Goal: Task Accomplishment & Management: Manage account settings

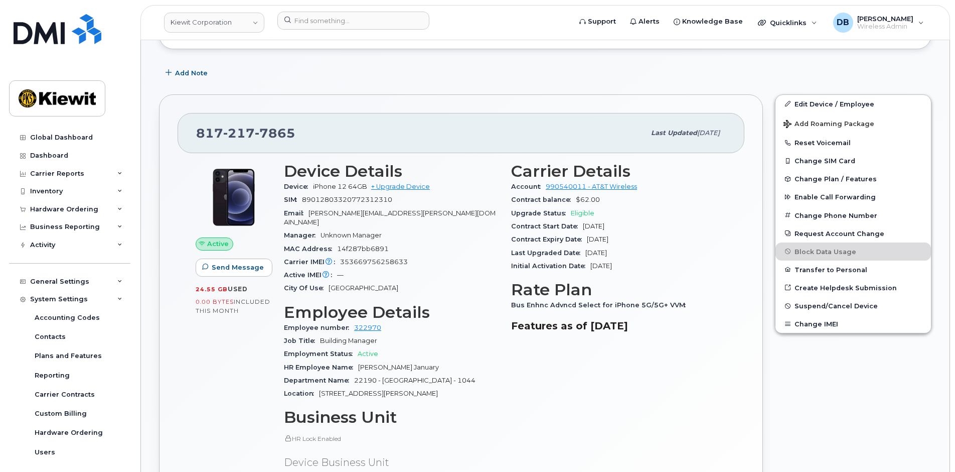
scroll to position [42, 0]
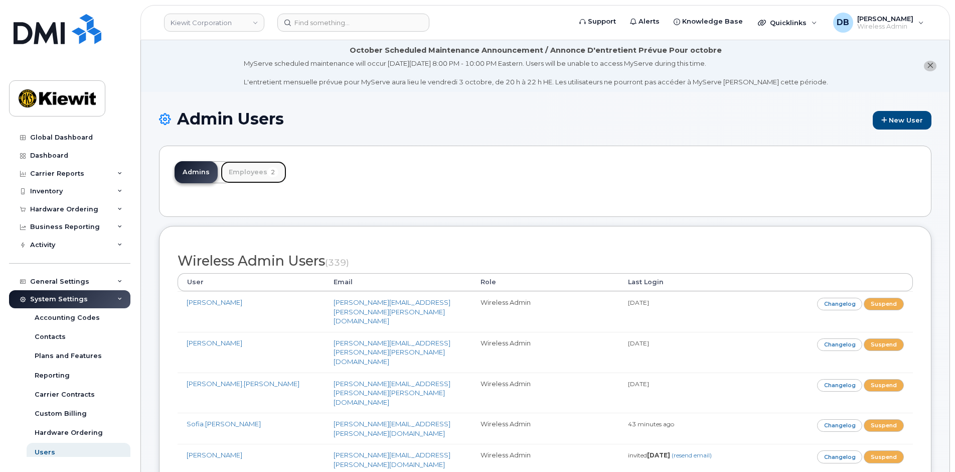
click at [258, 173] on link "Employees 2" at bounding box center [254, 172] width 66 height 22
click at [250, 172] on link "Employees 2" at bounding box center [254, 172] width 66 height 22
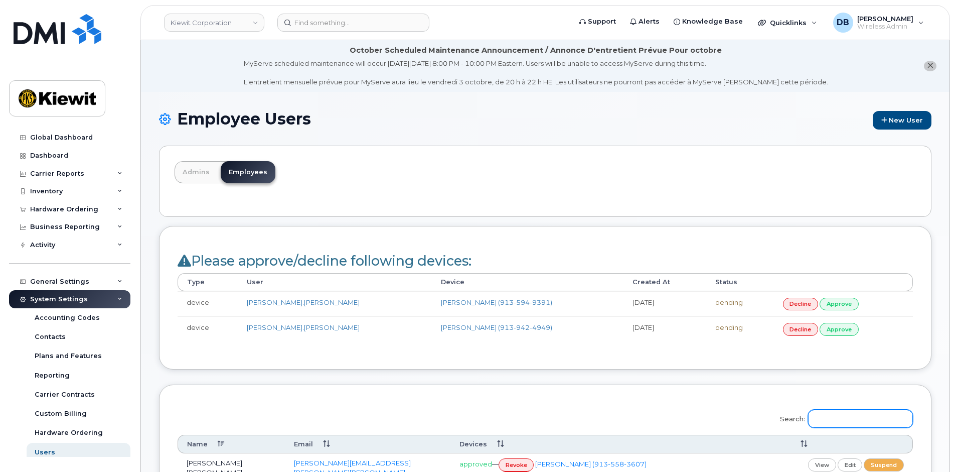
click at [862, 421] on input "Search:" at bounding box center [860, 418] width 105 height 18
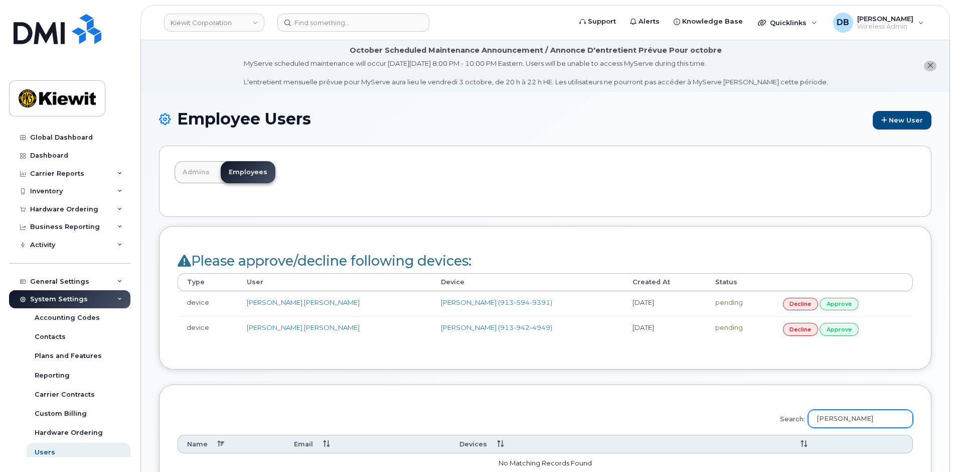
scroll to position [201, 0]
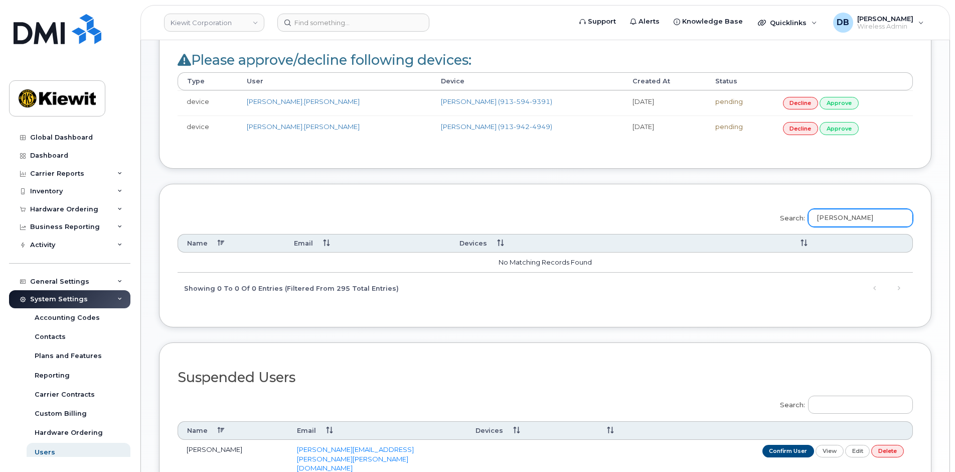
drag, startPoint x: 852, startPoint y: 220, endPoint x: 711, endPoint y: 195, distance: 143.2
click at [711, 195] on div "Search: tran Name Email Devices No matching records found Showing 0 to 0 of 0 e…" at bounding box center [545, 255] width 773 height 143
type input "k"
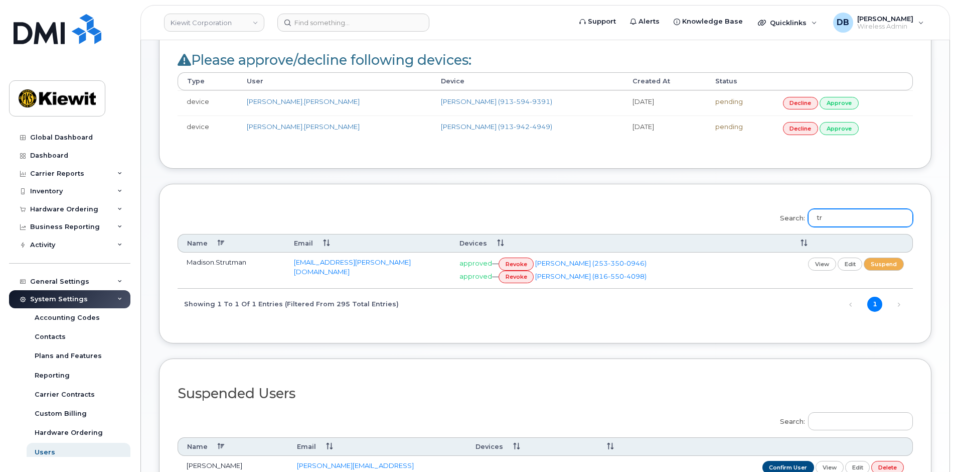
type input "t"
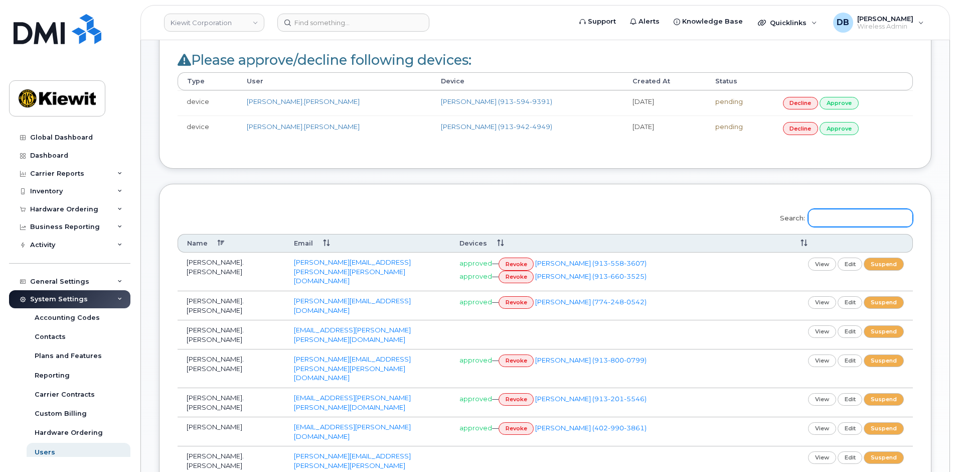
click at [842, 219] on input "Search:" at bounding box center [860, 218] width 105 height 18
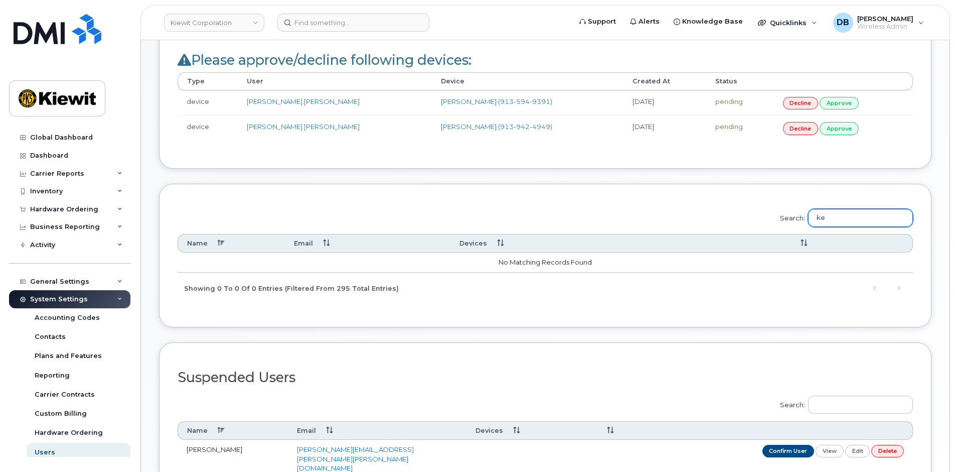
type input "k"
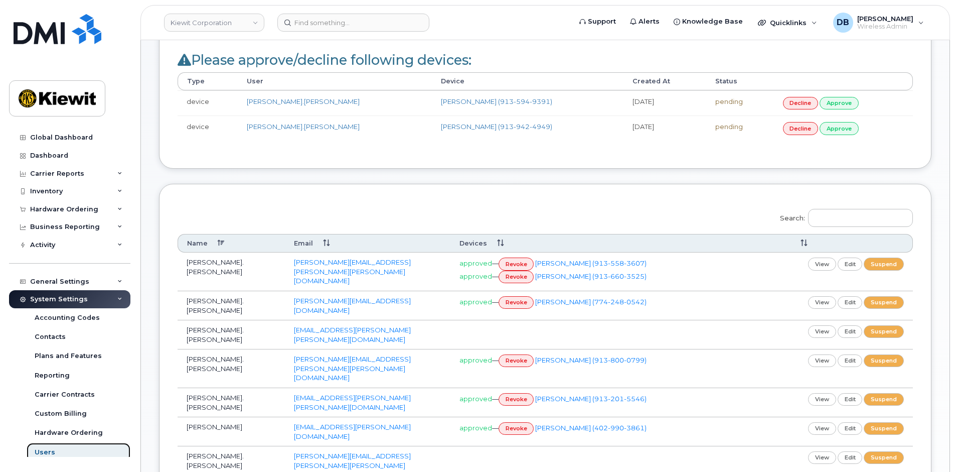
click at [50, 451] on div "Users" at bounding box center [45, 451] width 21 height 9
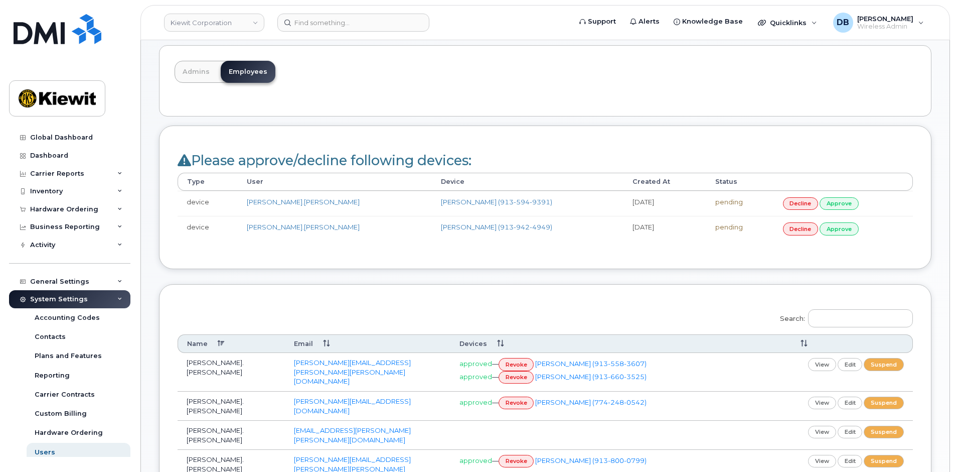
scroll to position [251, 0]
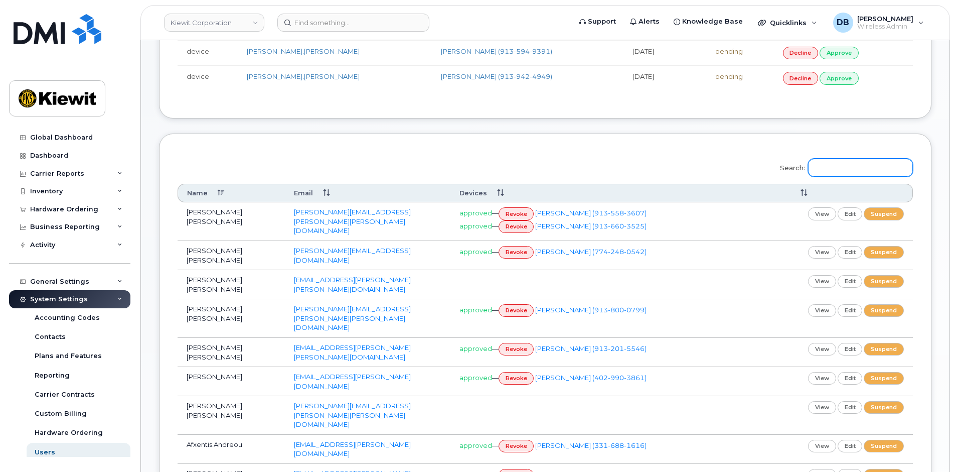
click at [851, 164] on input "Search:" at bounding box center [860, 168] width 105 height 18
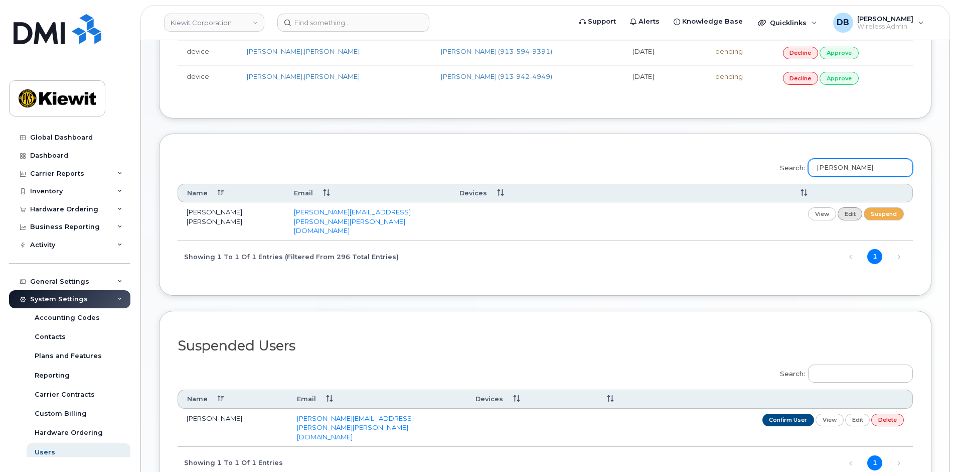
type input "tran"
click at [853, 215] on link "edit" at bounding box center [850, 213] width 25 height 13
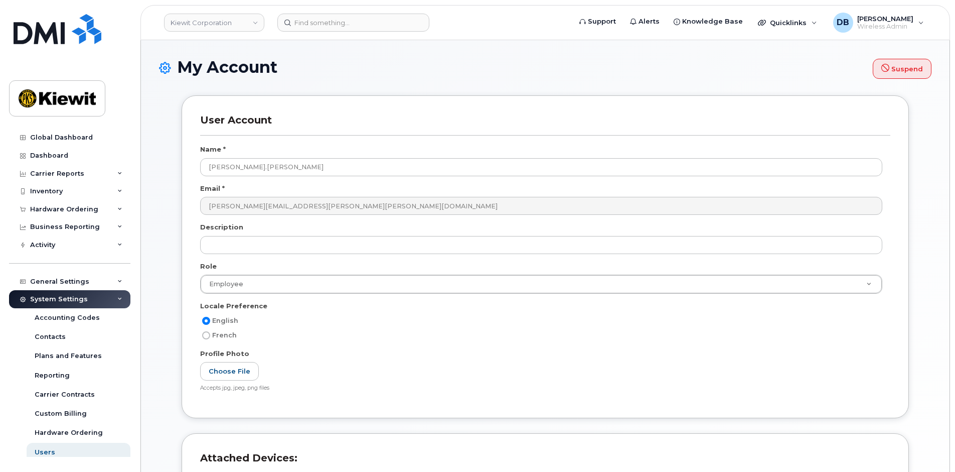
select select
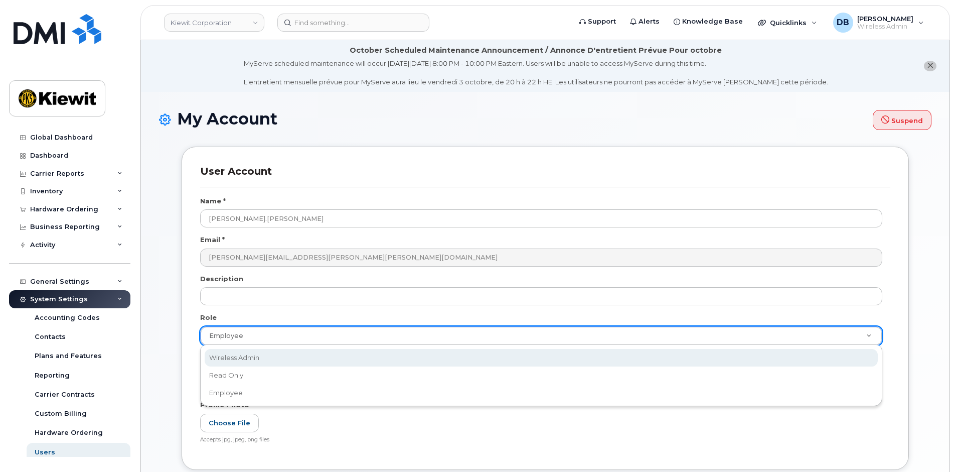
drag, startPoint x: 262, startPoint y: 358, endPoint x: 268, endPoint y: 360, distance: 6.2
select select "wireless_admin"
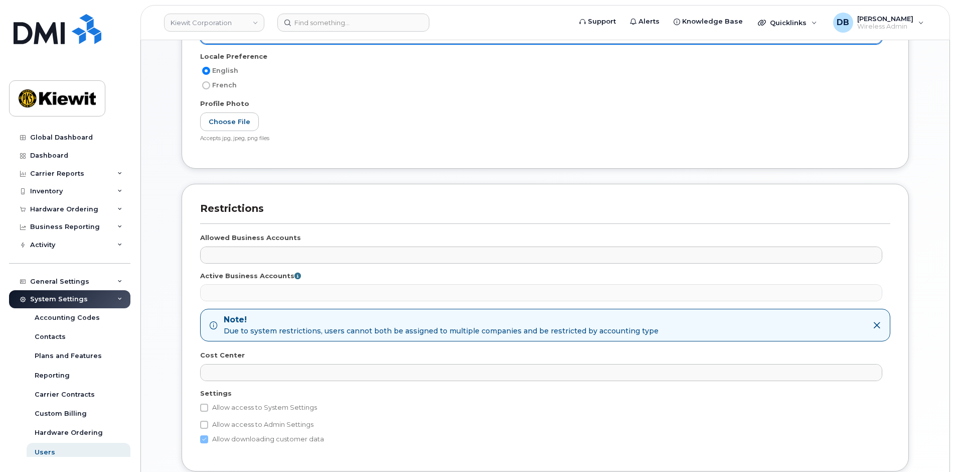
scroll to position [385, 0]
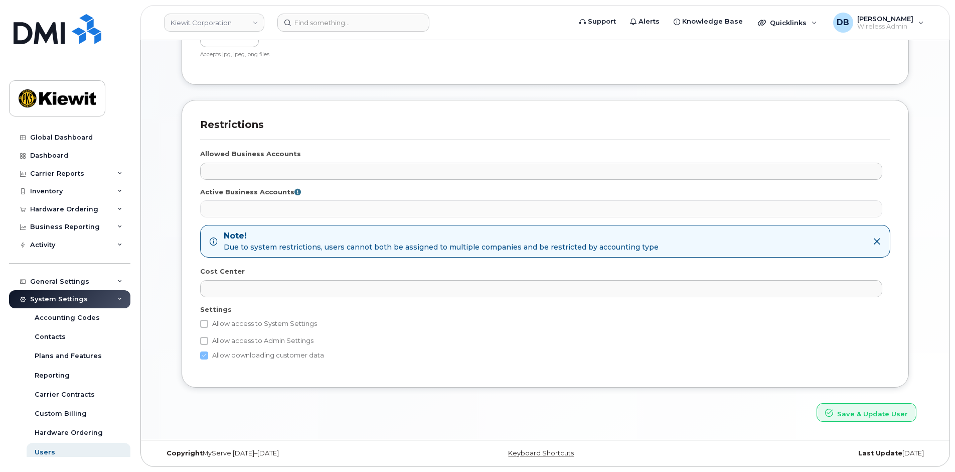
click at [209, 325] on label "Allow access to System Settings" at bounding box center [258, 324] width 117 height 12
click at [208, 325] on input "Allow access to System Settings" at bounding box center [204, 324] width 8 height 8
checkbox input "true"
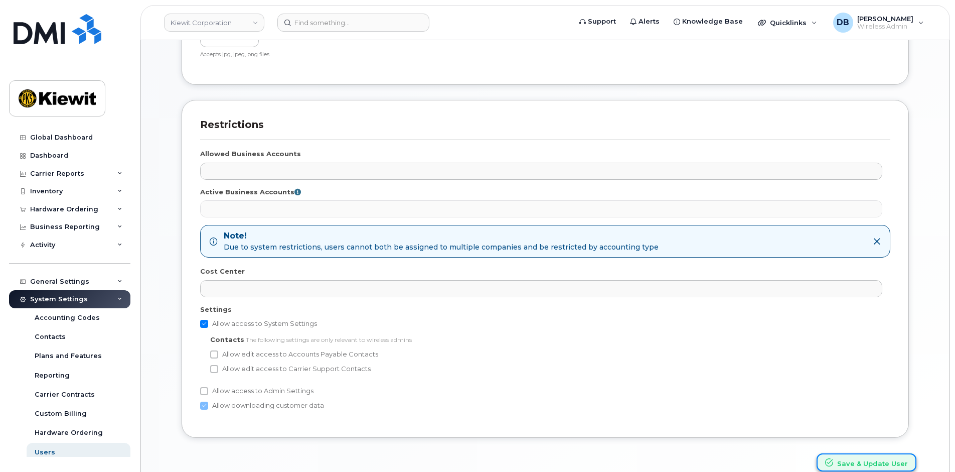
click at [861, 456] on button "Save & Update User" at bounding box center [867, 462] width 100 height 19
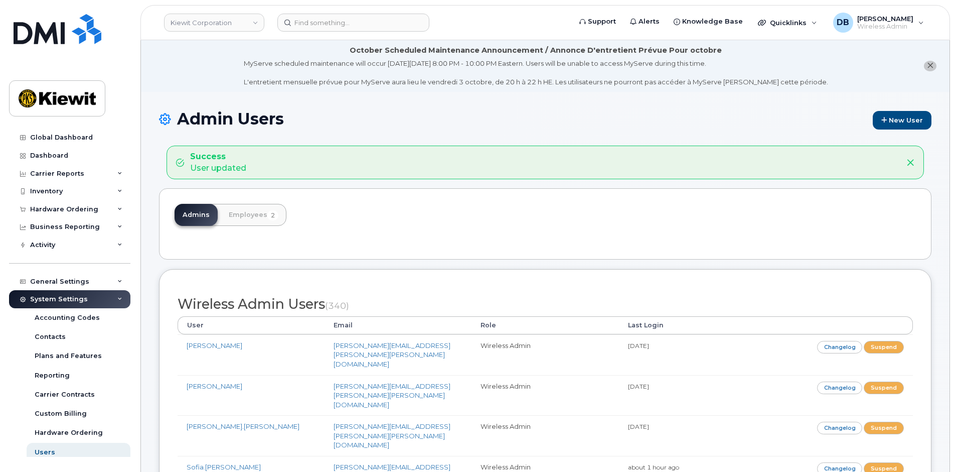
click at [336, 12] on header "Kiewit Corporation Support Alerts Knowledge Base Quicklinks Suspend / Cancel De…" at bounding box center [545, 22] width 810 height 35
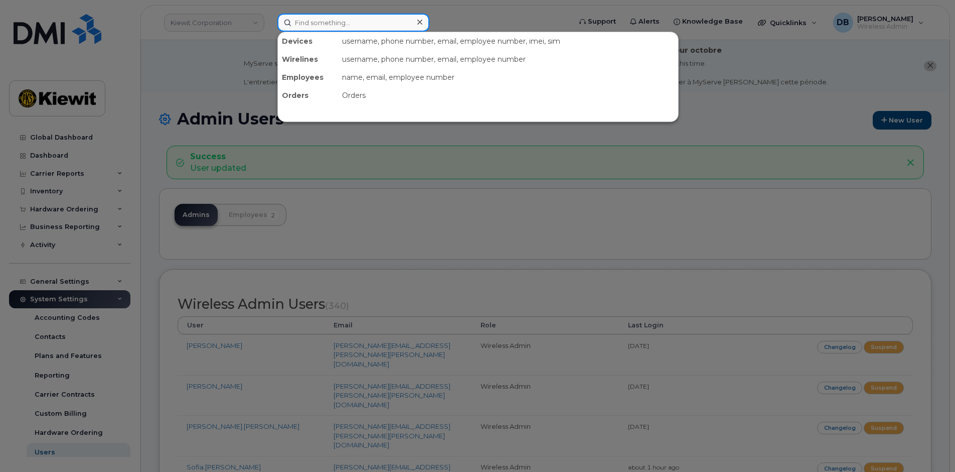
click at [333, 22] on input at bounding box center [353, 23] width 152 height 18
paste input "4022065097)"
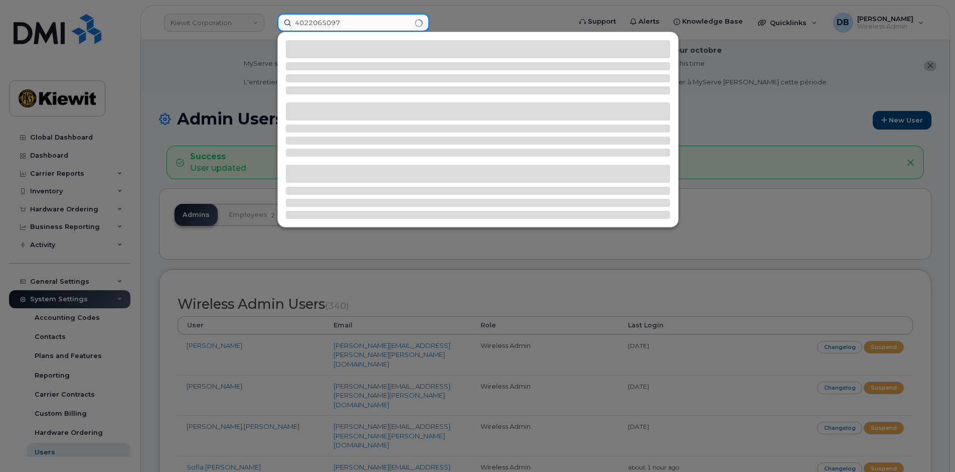
type input "4022065097"
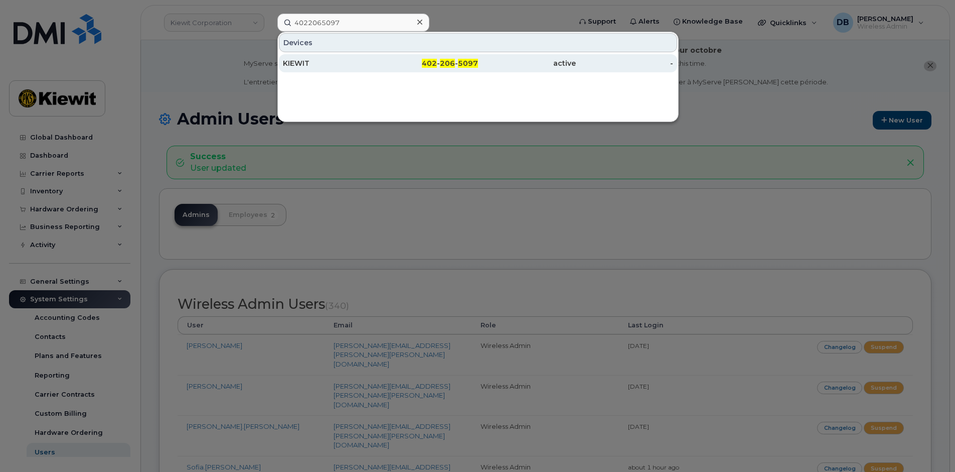
click at [289, 60] on div "KIEWIT" at bounding box center [332, 63] width 98 height 10
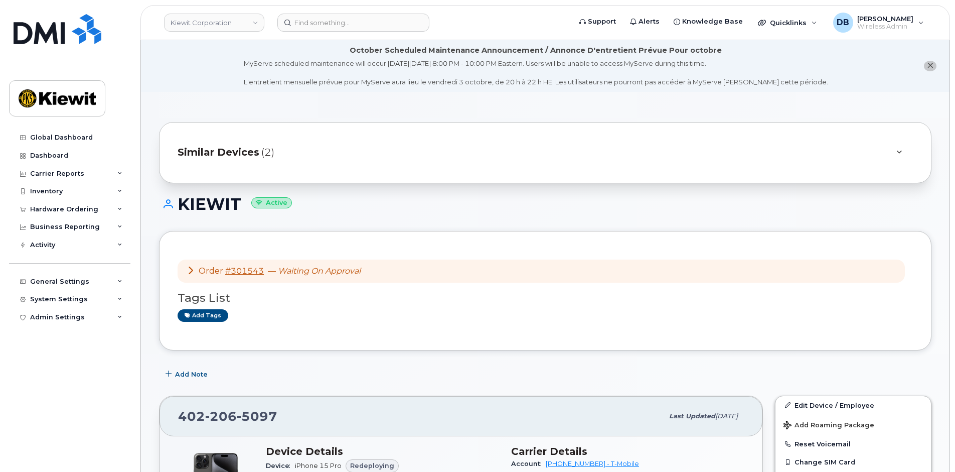
scroll to position [201, 0]
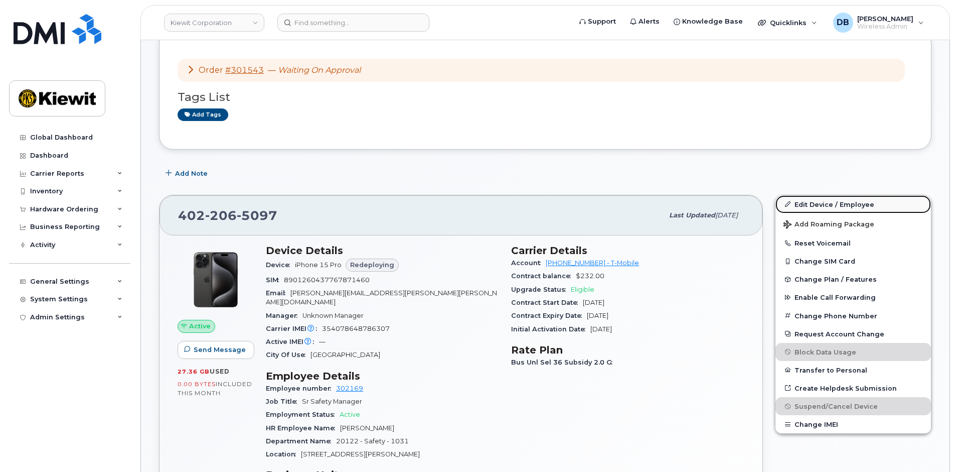
click at [807, 204] on link "Edit Device / Employee" at bounding box center [854, 204] width 156 height 18
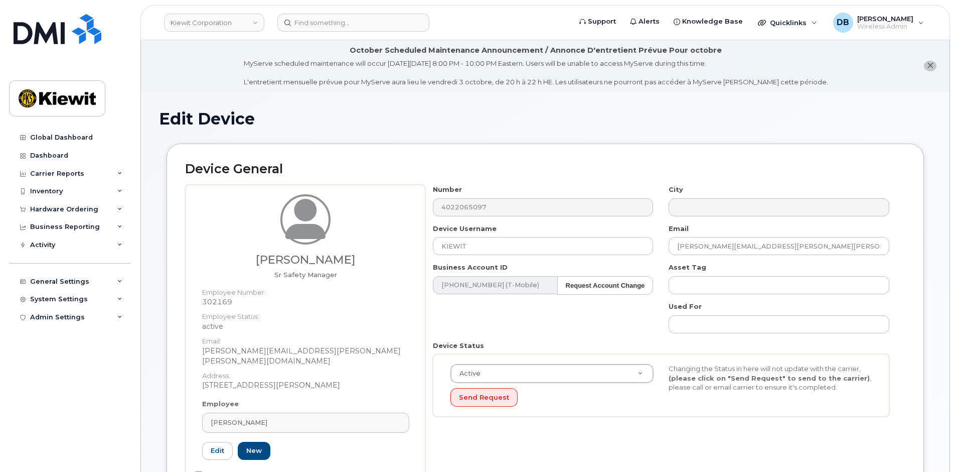
click at [218, 304] on dd "302169" at bounding box center [305, 301] width 207 height 10
click at [239, 417] on span "Wayne Hill" at bounding box center [239, 422] width 57 height 10
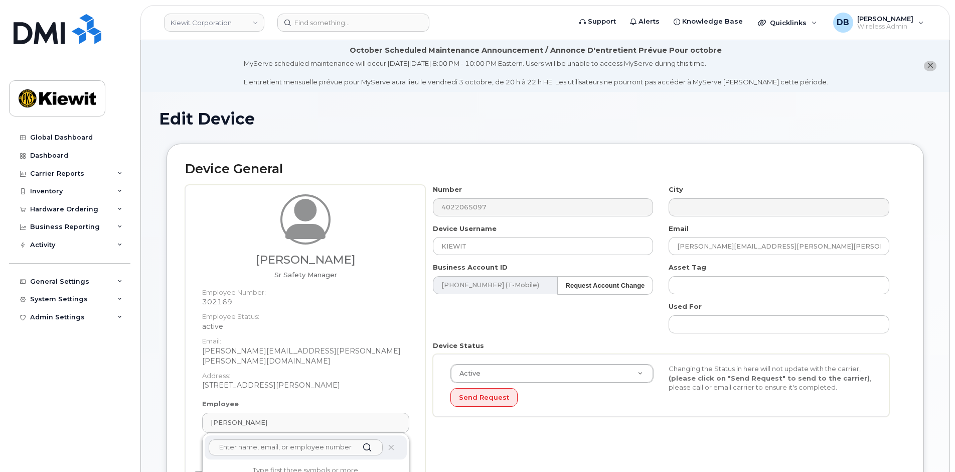
paste input "302169"
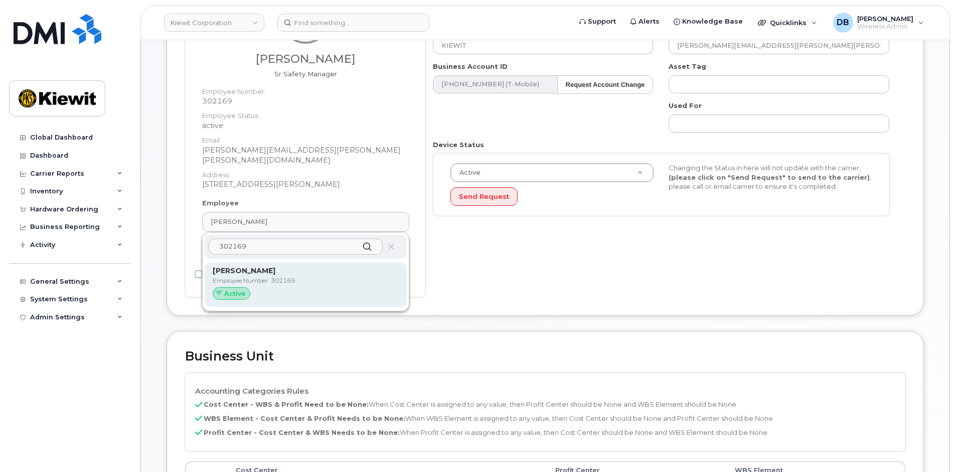
type input "302169"
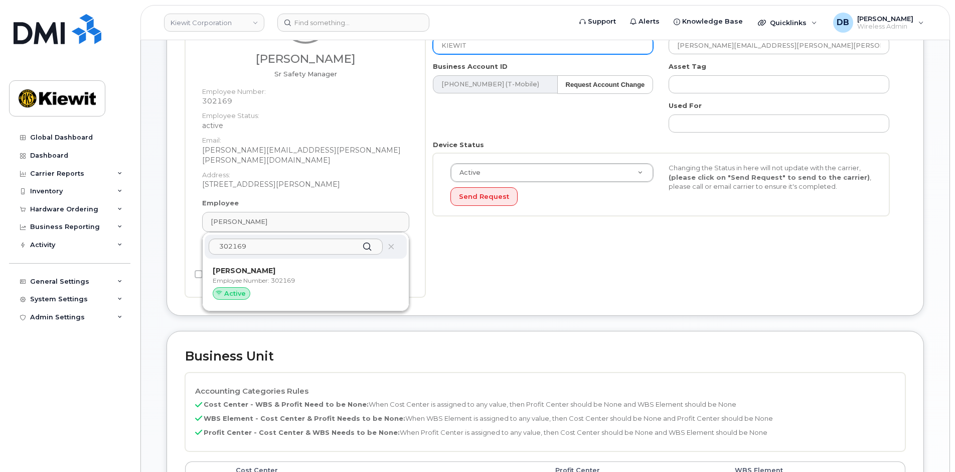
drag, startPoint x: 259, startPoint y: 270, endPoint x: 524, endPoint y: 54, distance: 341.9
click at [259, 276] on p "Employee Number: 302169" at bounding box center [306, 280] width 186 height 9
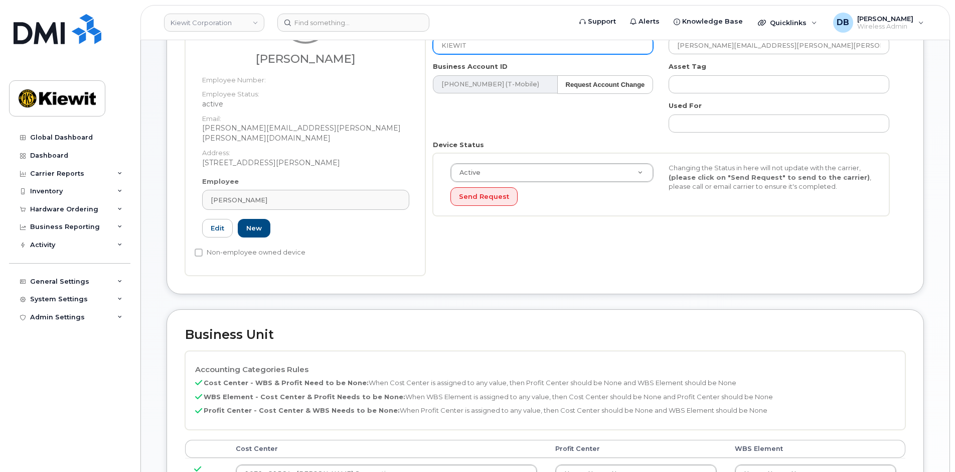
type input "Wayne Hill"
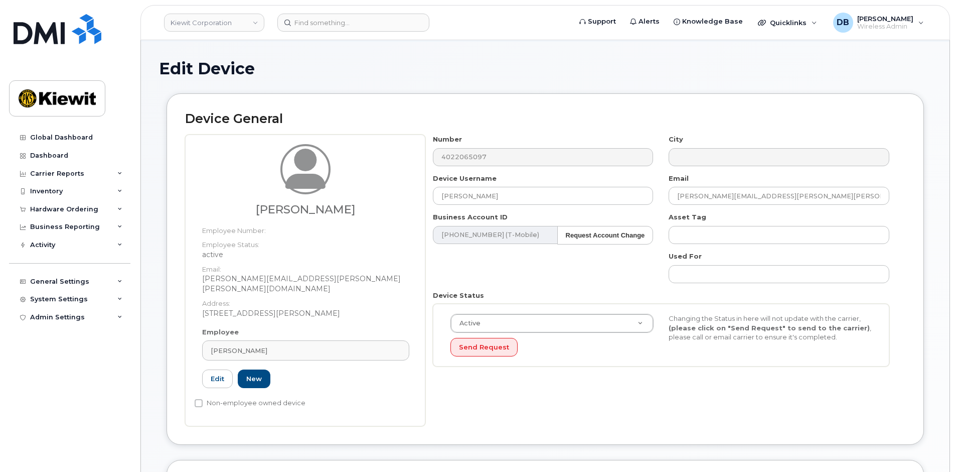
scroll to position [0, 0]
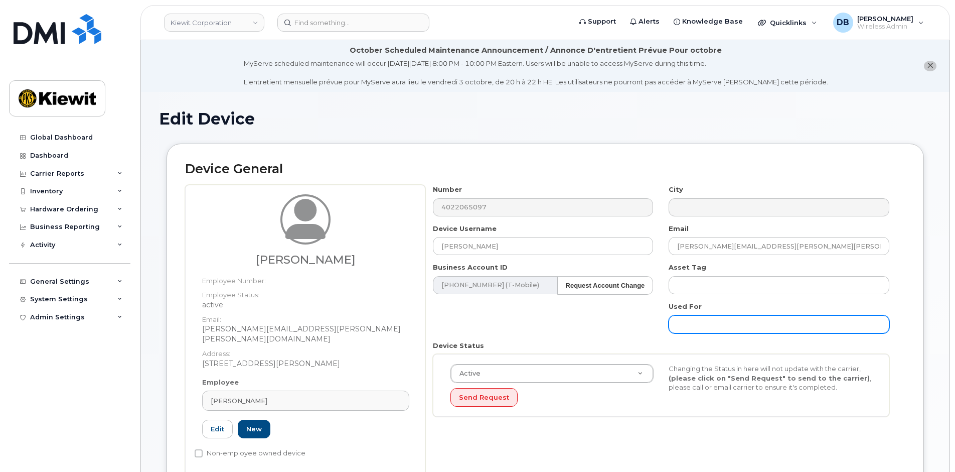
click at [712, 323] on input "text" at bounding box center [779, 324] width 221 height 18
type input "Saving..."
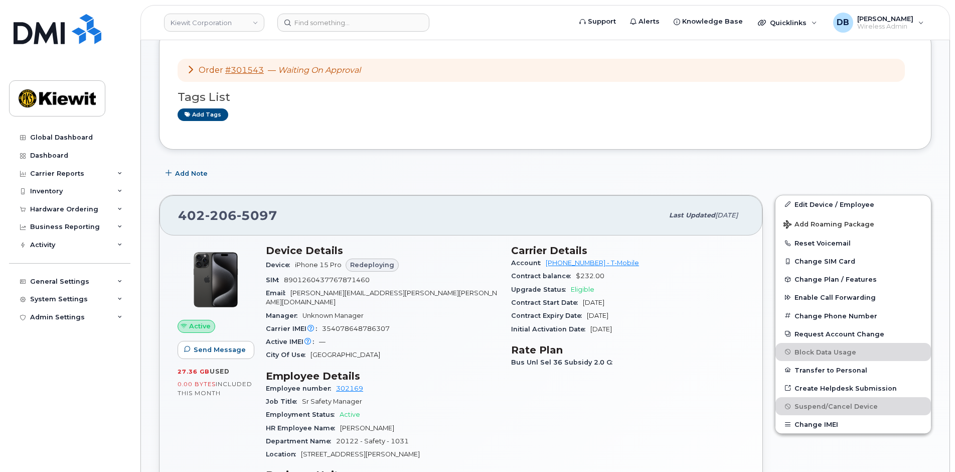
scroll to position [251, 0]
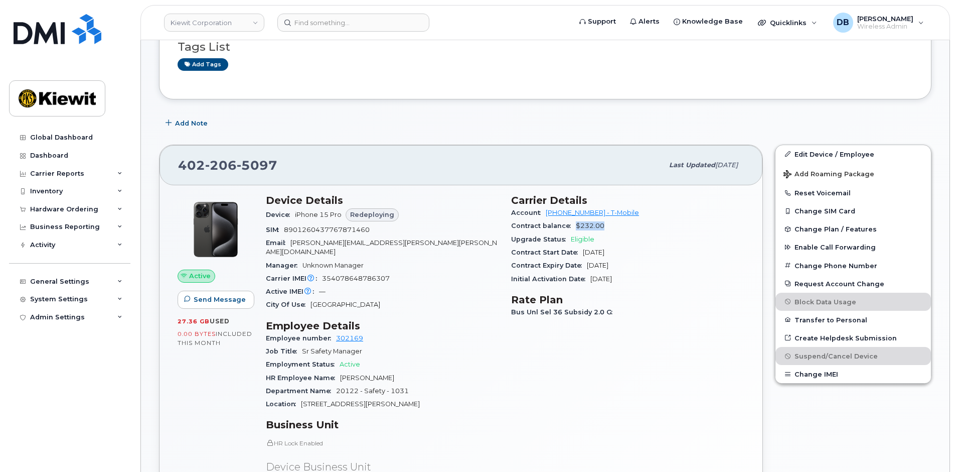
drag, startPoint x: 602, startPoint y: 226, endPoint x: 573, endPoint y: 224, distance: 28.7
click at [573, 224] on div "Contract balance $232.00" at bounding box center [627, 225] width 233 height 13
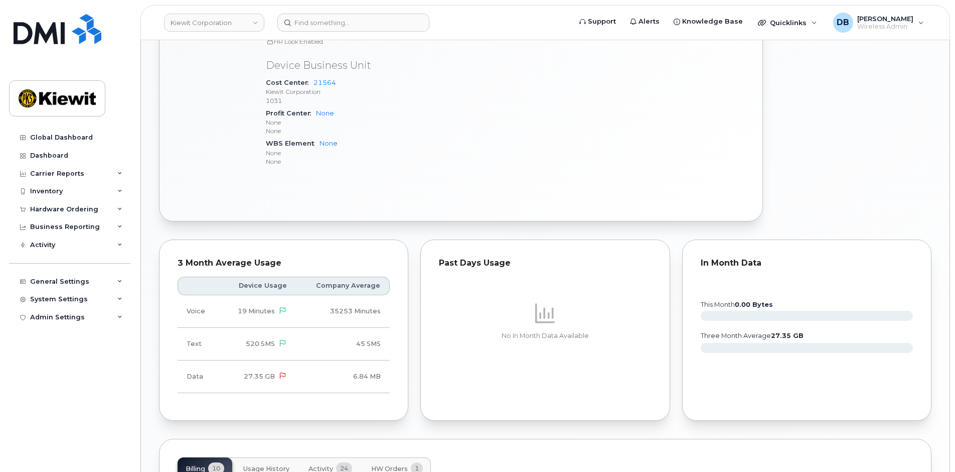
scroll to position [903, 0]
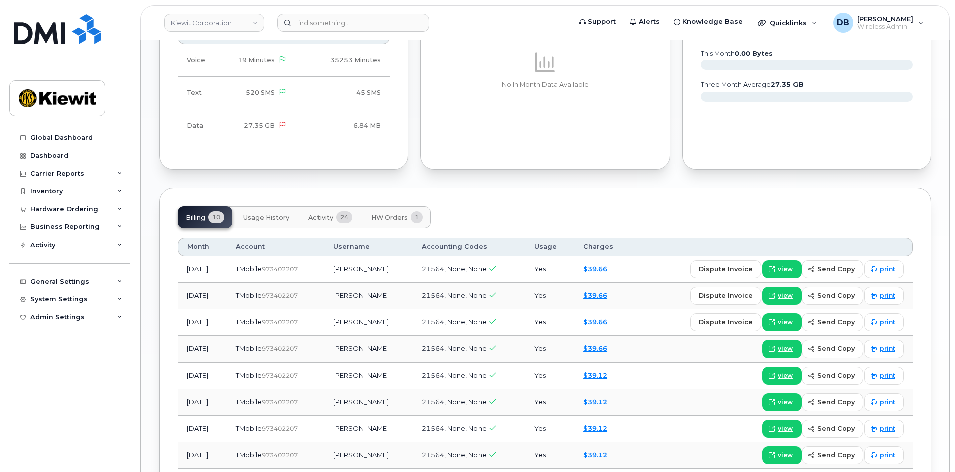
click at [393, 214] on span "HW Orders" at bounding box center [389, 218] width 37 height 8
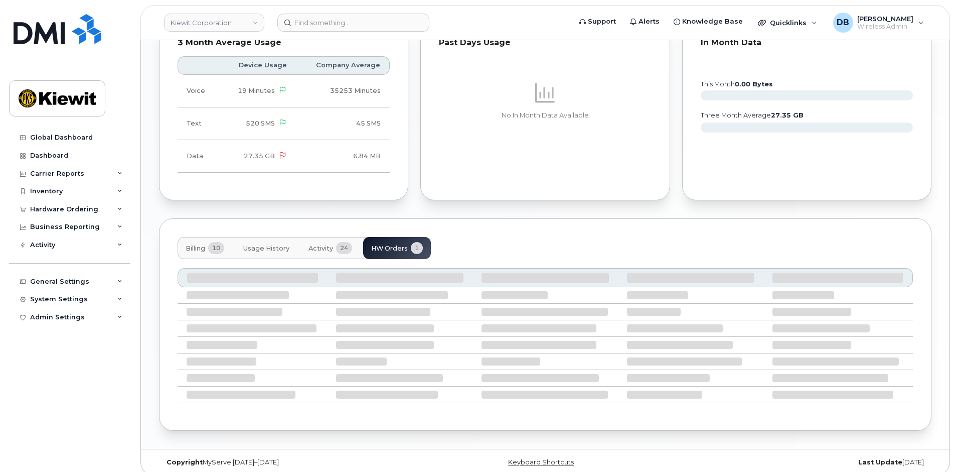
scroll to position [783, 0]
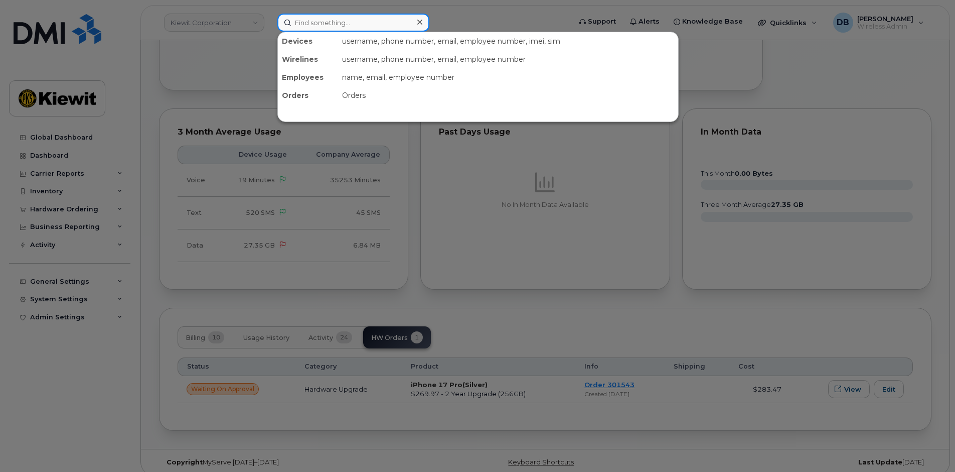
click at [358, 25] on input at bounding box center [353, 23] width 152 height 18
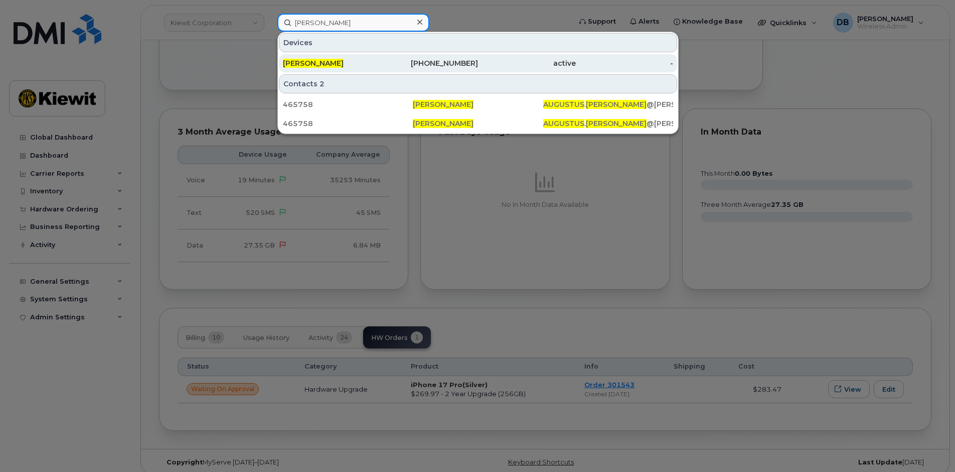
type input "Augustus wells"
click at [341, 62] on span "AUGUSTUS WELLS" at bounding box center [313, 63] width 61 height 9
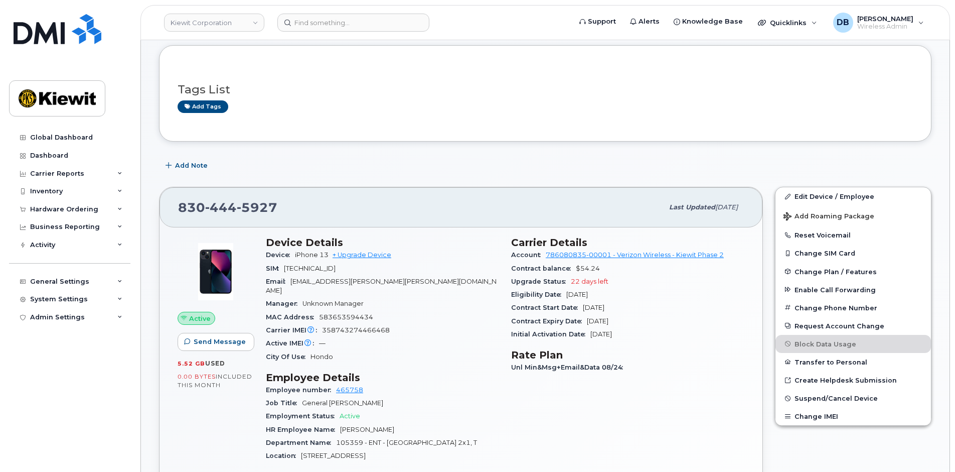
scroll to position [151, 0]
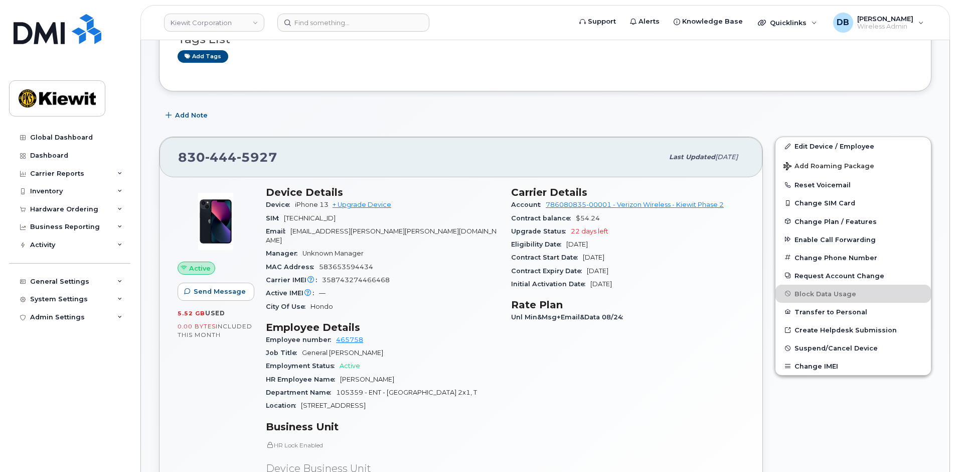
drag, startPoint x: 302, startPoint y: 404, endPoint x: 374, endPoint y: 400, distance: 71.8
click at [375, 400] on div "Location [STREET_ADDRESS]" at bounding box center [382, 405] width 233 height 13
copy span "[STREET_ADDRESS]"
